Goal: Task Accomplishment & Management: Manage account settings

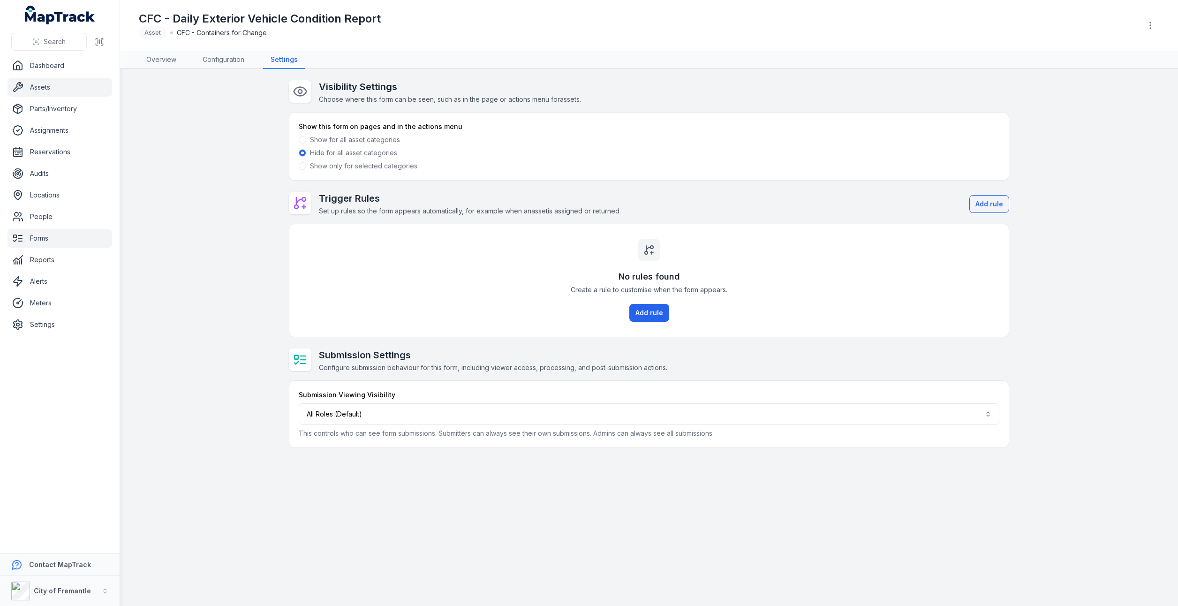
click at [50, 94] on link "Assets" at bounding box center [60, 87] width 105 height 19
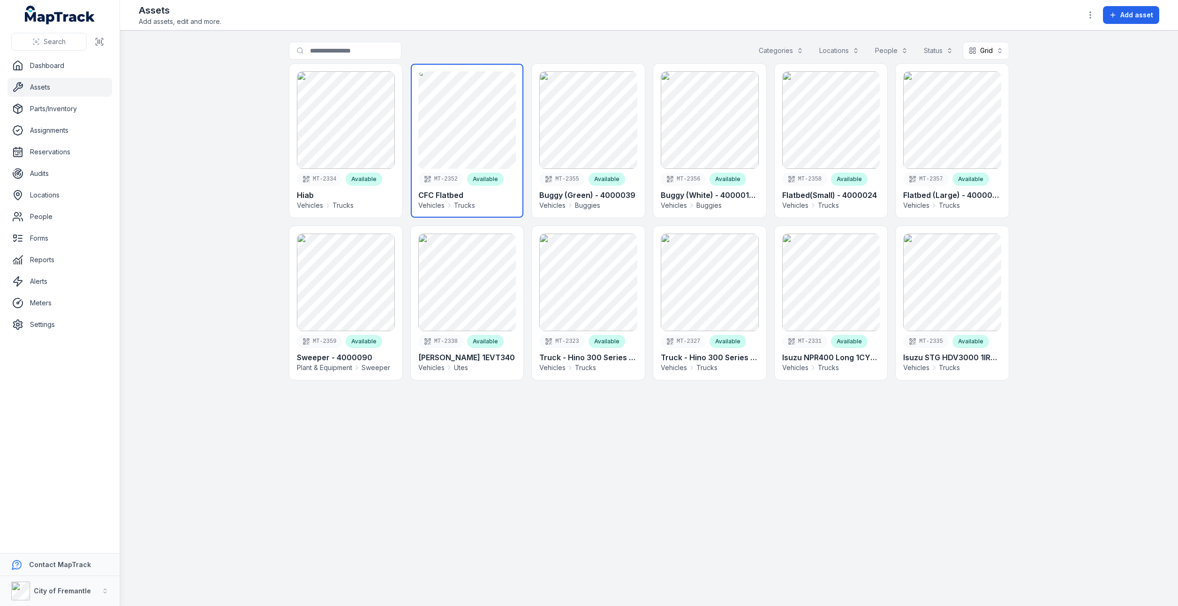
click at [462, 154] on link at bounding box center [467, 141] width 113 height 154
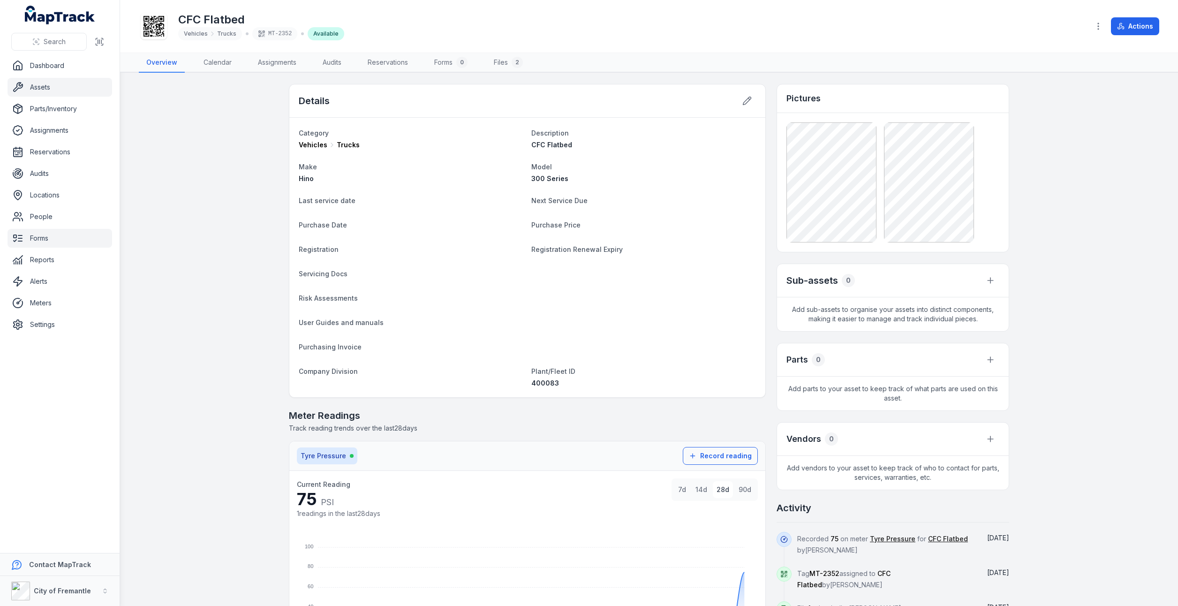
click at [37, 239] on link "Forms" at bounding box center [60, 238] width 105 height 19
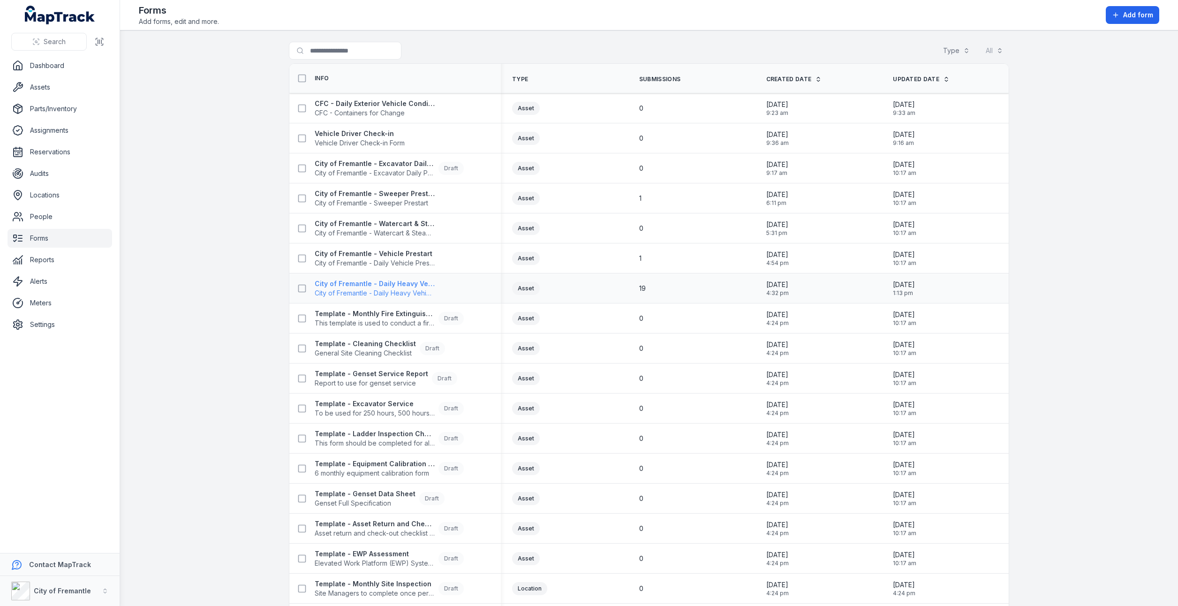
click at [392, 284] on strong "City of Fremantle - Daily Heavy Vehicle Prestart" at bounding box center [375, 283] width 120 height 9
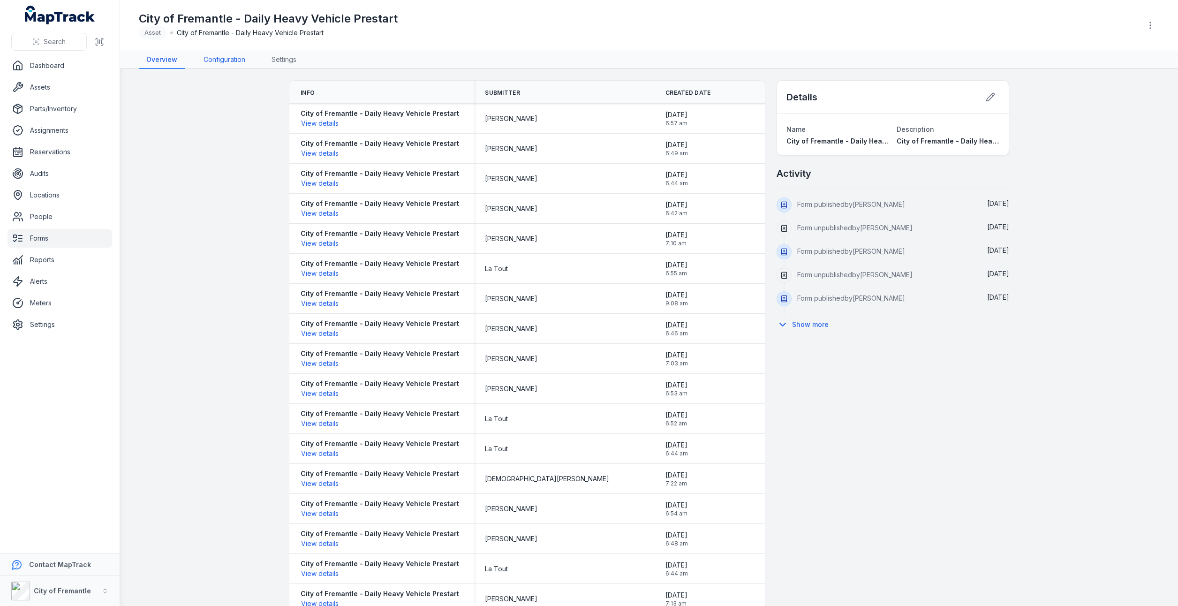
click at [208, 63] on link "Configuration" at bounding box center [224, 60] width 57 height 18
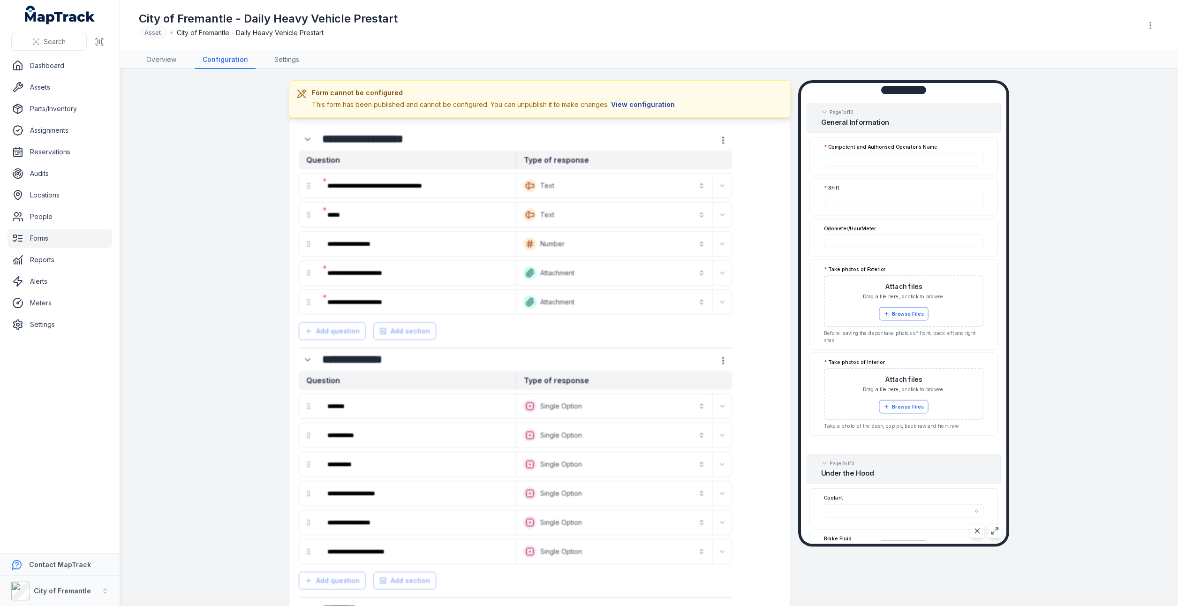
click at [658, 106] on button "View configuration" at bounding box center [643, 104] width 68 height 10
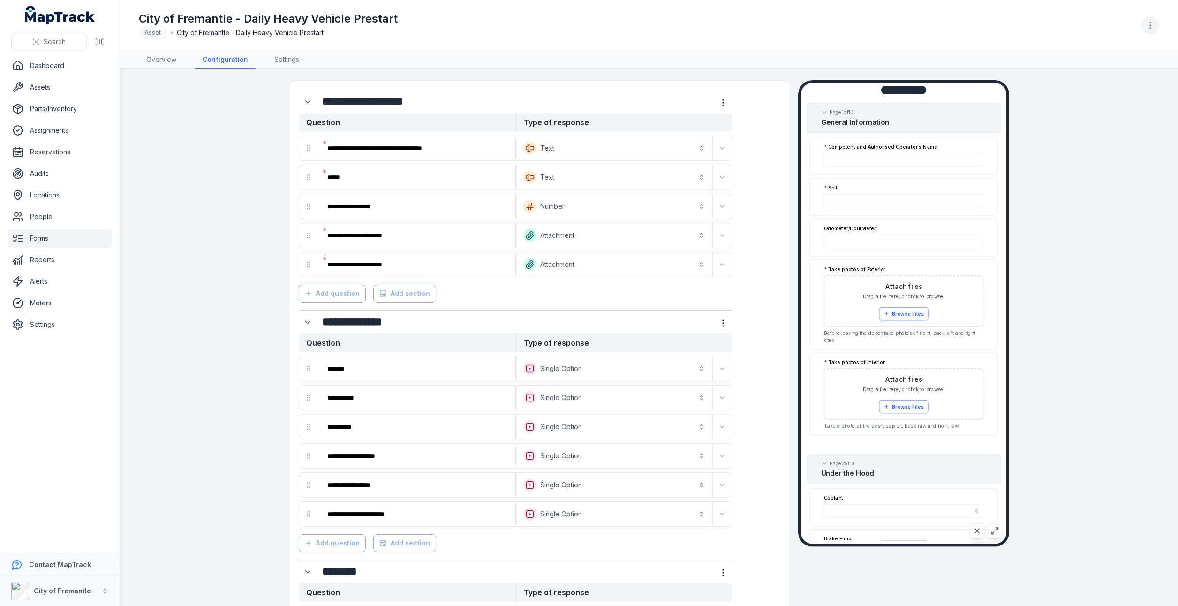
click at [1152, 26] on icon "button" at bounding box center [1150, 25] width 9 height 9
click at [1101, 53] on div "Unpublish form" at bounding box center [1103, 50] width 105 height 17
